Goal: Find specific page/section: Find specific page/section

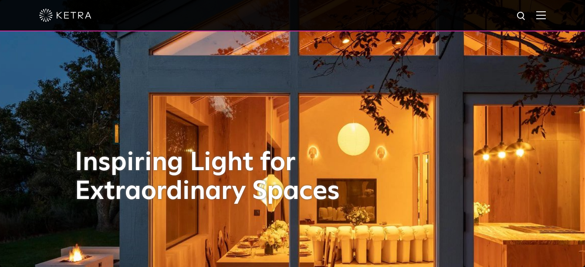
click at [546, 16] on img at bounding box center [541, 15] width 10 height 8
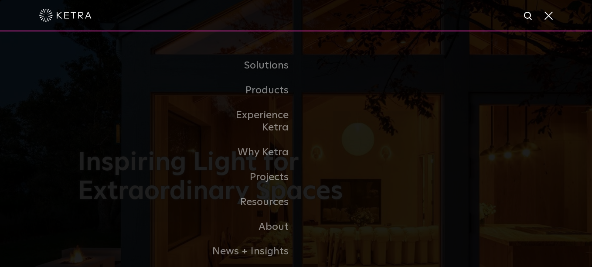
click at [379, 11] on div at bounding box center [295, 15] width 513 height 30
click at [550, 14] on span at bounding box center [548, 15] width 10 height 9
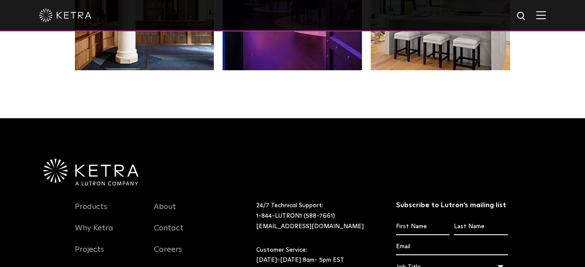
scroll to position [1832, 0]
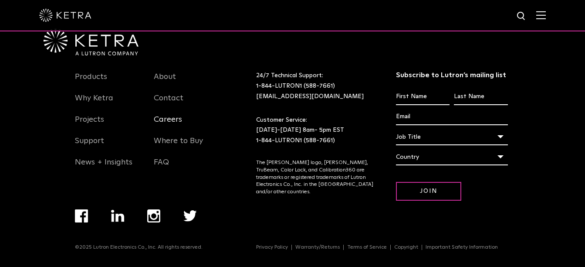
click at [165, 119] on link "Careers" at bounding box center [168, 125] width 28 height 20
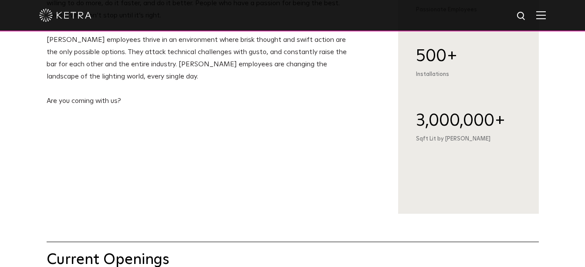
scroll to position [392, 0]
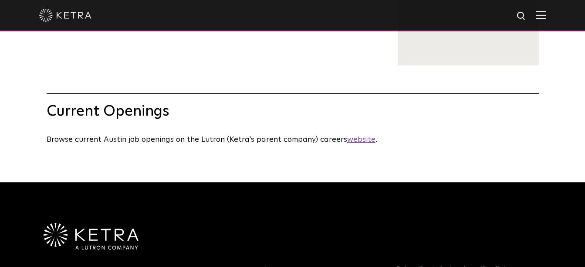
click at [357, 143] on u "website" at bounding box center [361, 139] width 28 height 8
